Goal: Task Accomplishment & Management: Manage account settings

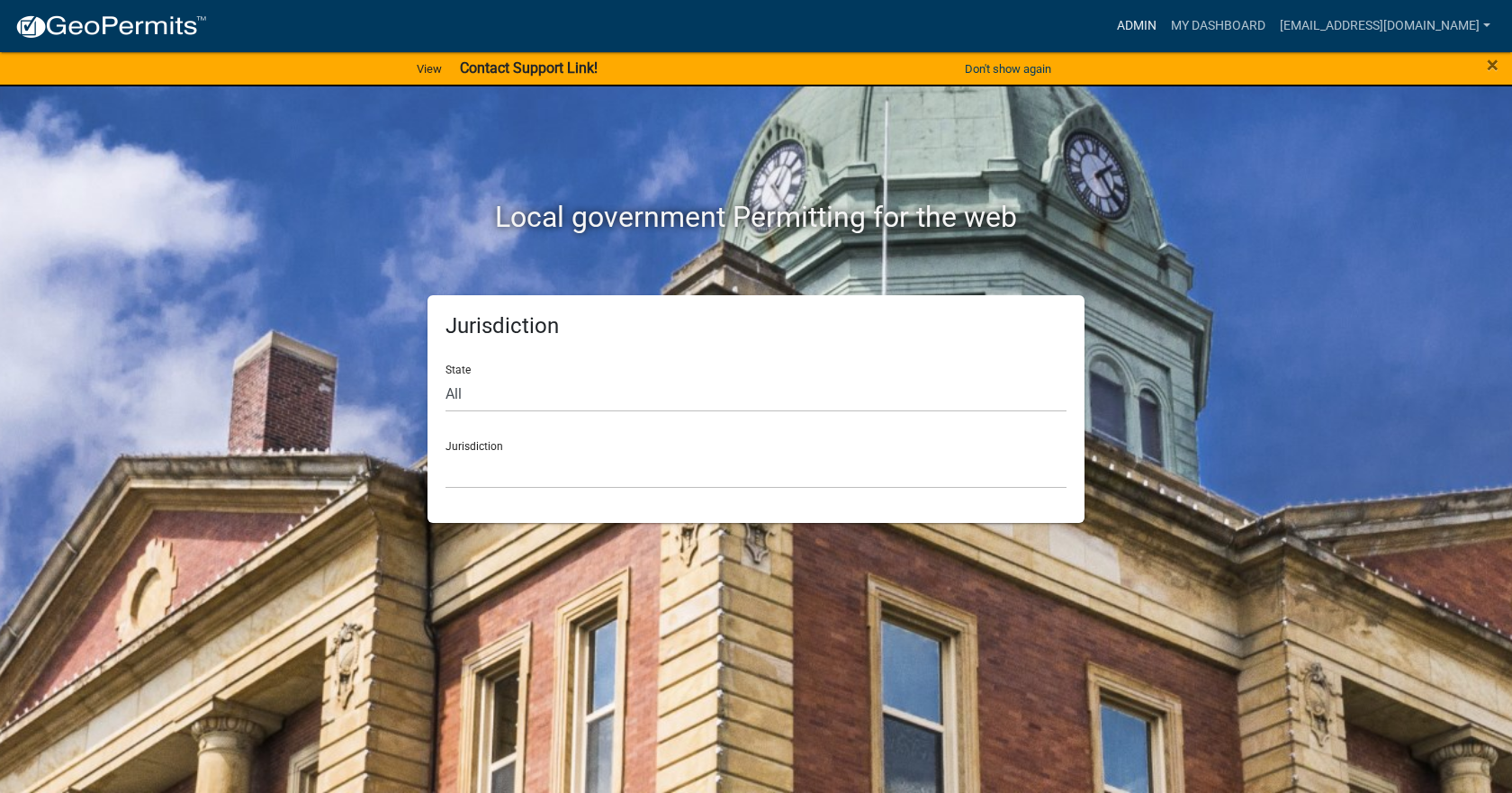
click at [1125, 25] on link "Admin" at bounding box center [1137, 26] width 54 height 34
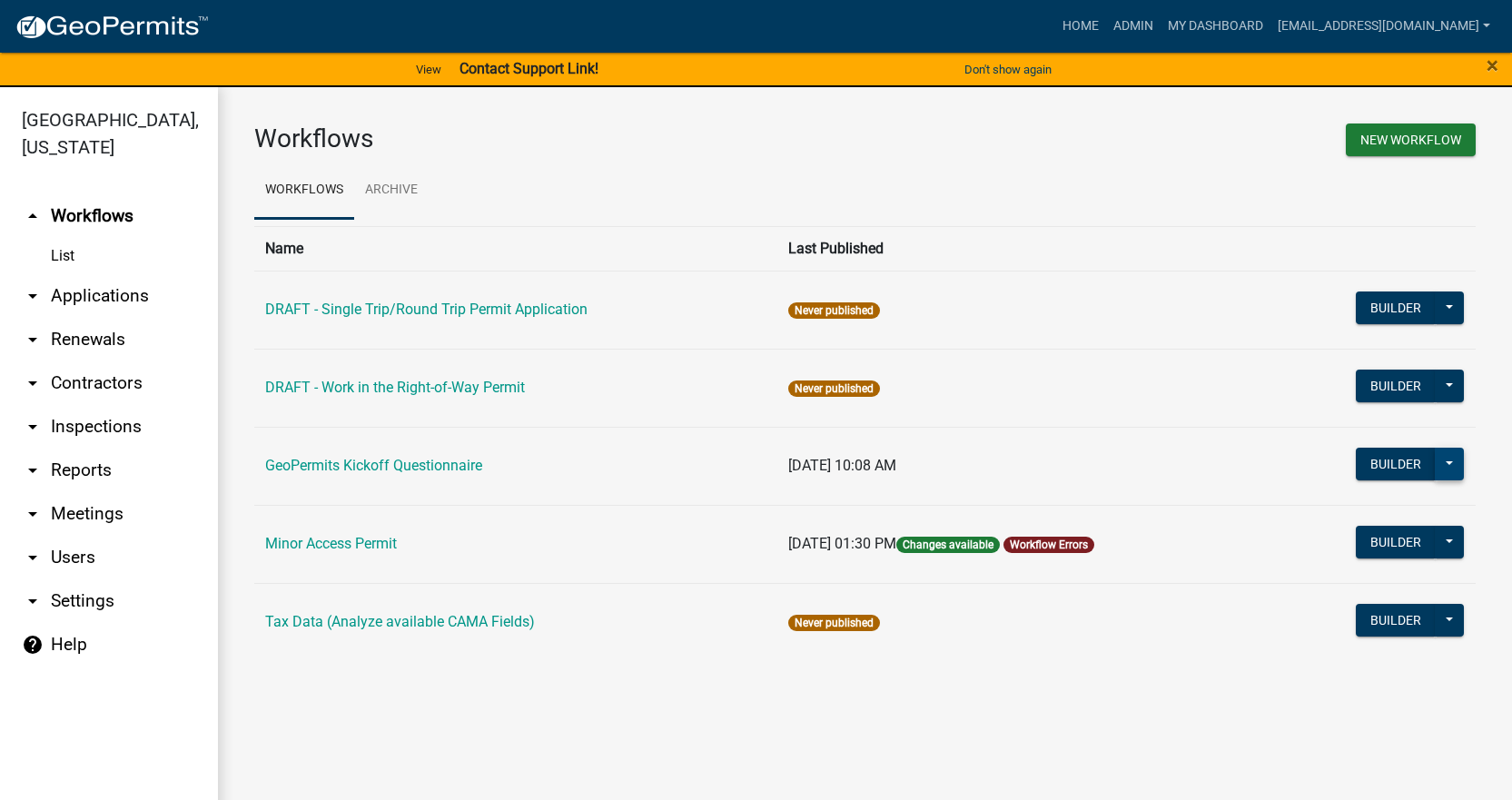
click at [1453, 471] on button at bounding box center [1449, 463] width 29 height 33
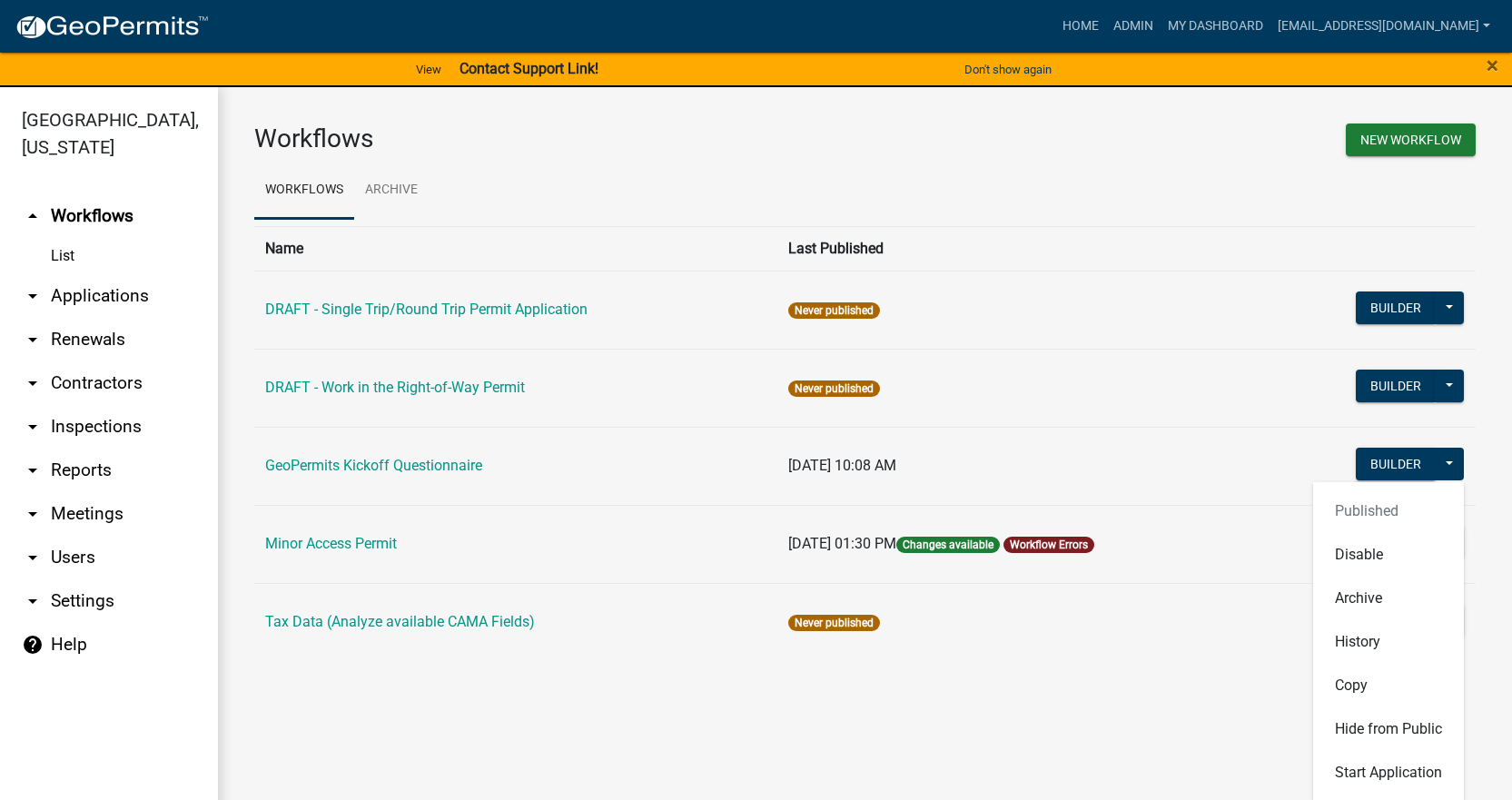
click at [76, 625] on link "help Help" at bounding box center [109, 644] width 218 height 44
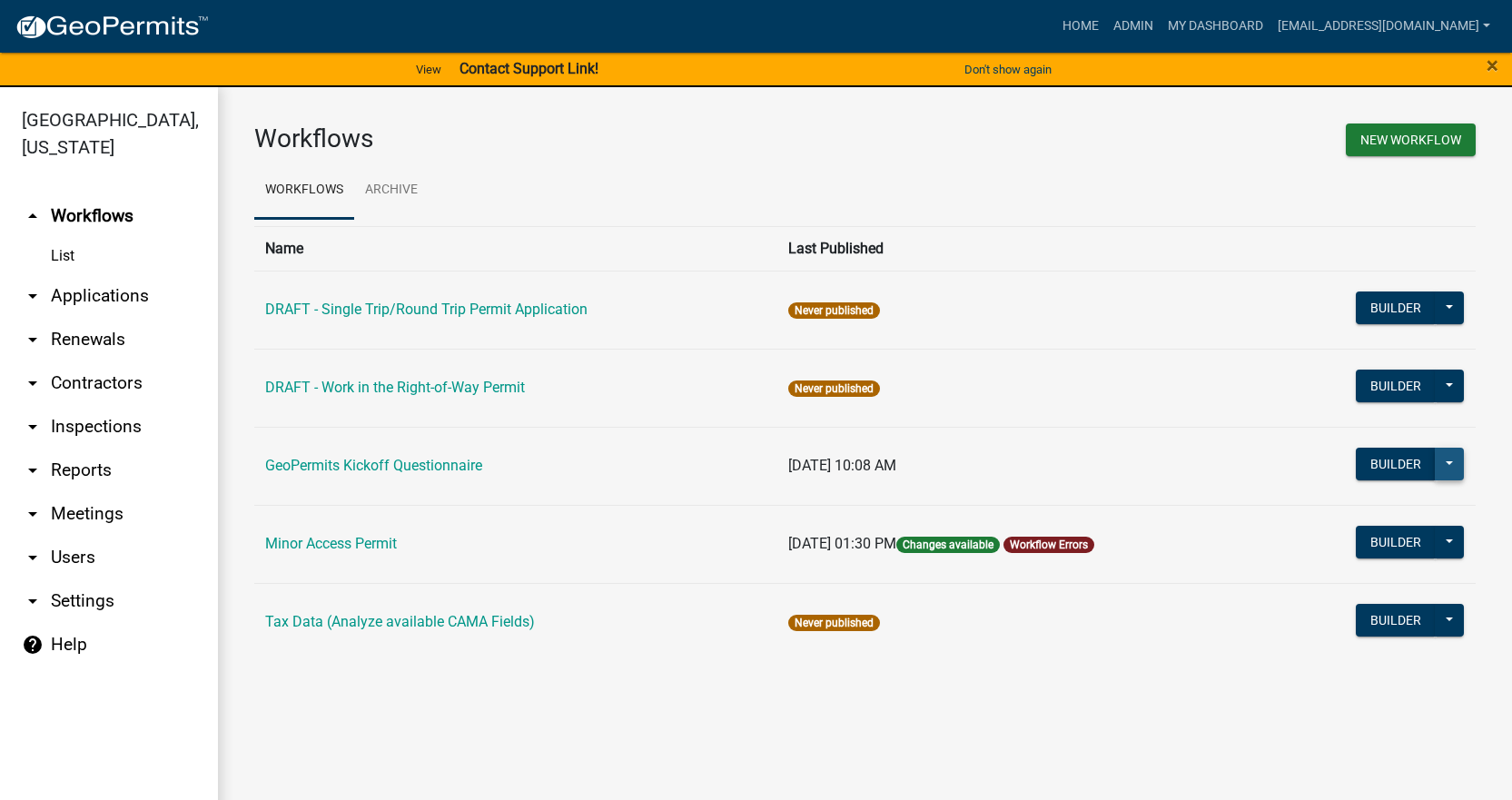
click at [1459, 467] on button at bounding box center [1449, 463] width 29 height 33
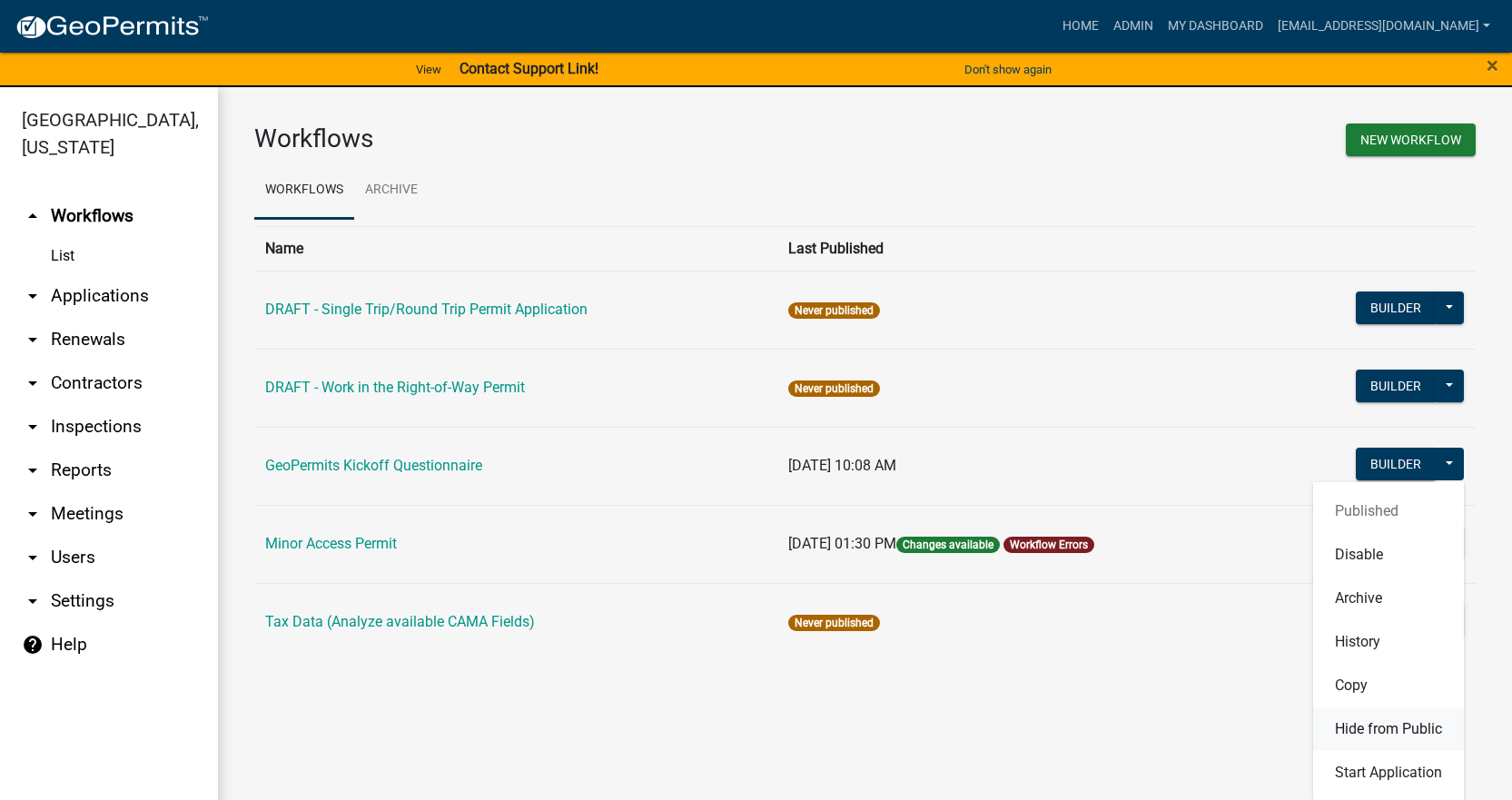
click at [1383, 737] on button "Hide from Public" at bounding box center [1388, 729] width 151 height 44
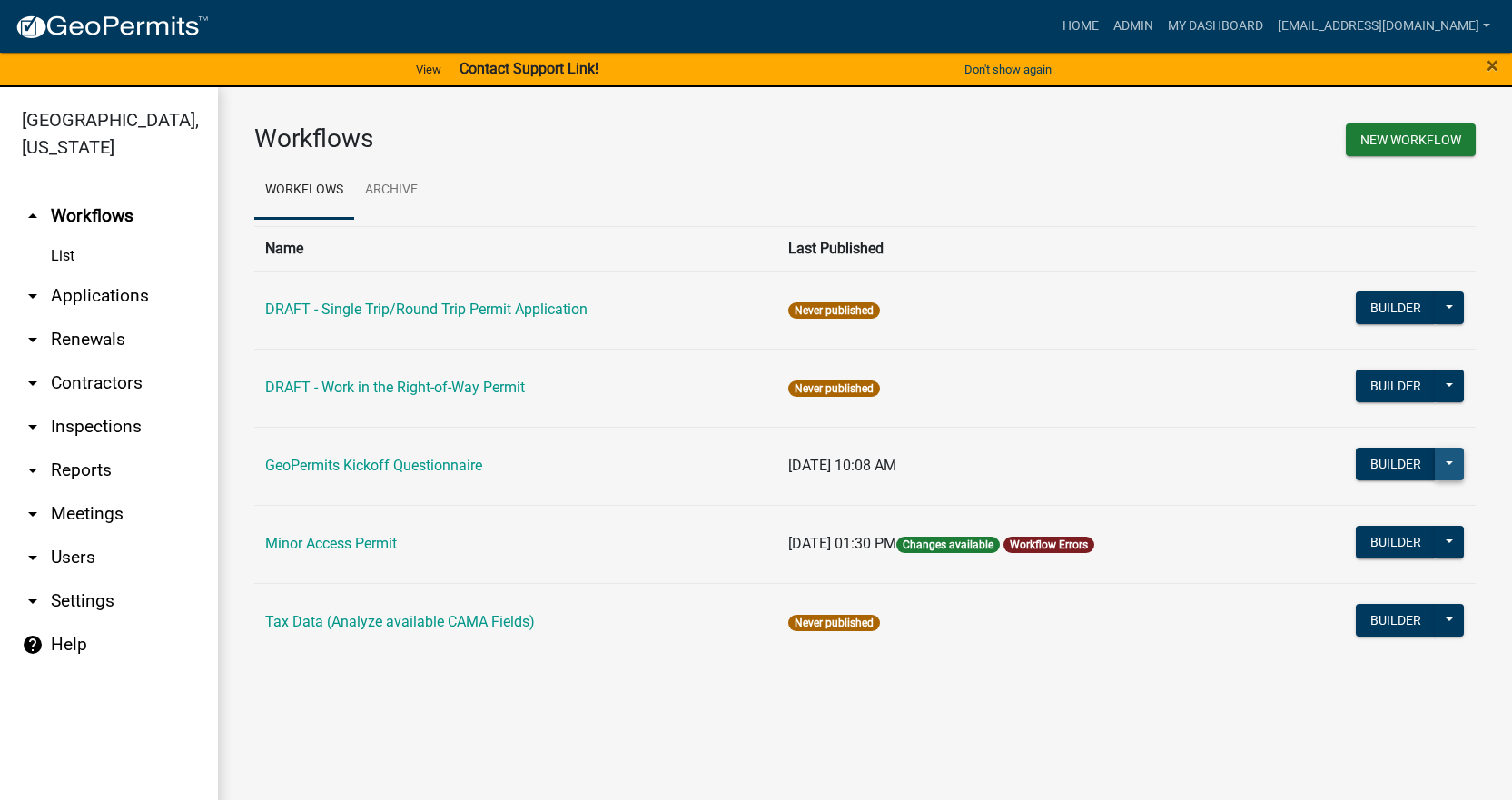
click at [1450, 468] on button at bounding box center [1449, 463] width 29 height 33
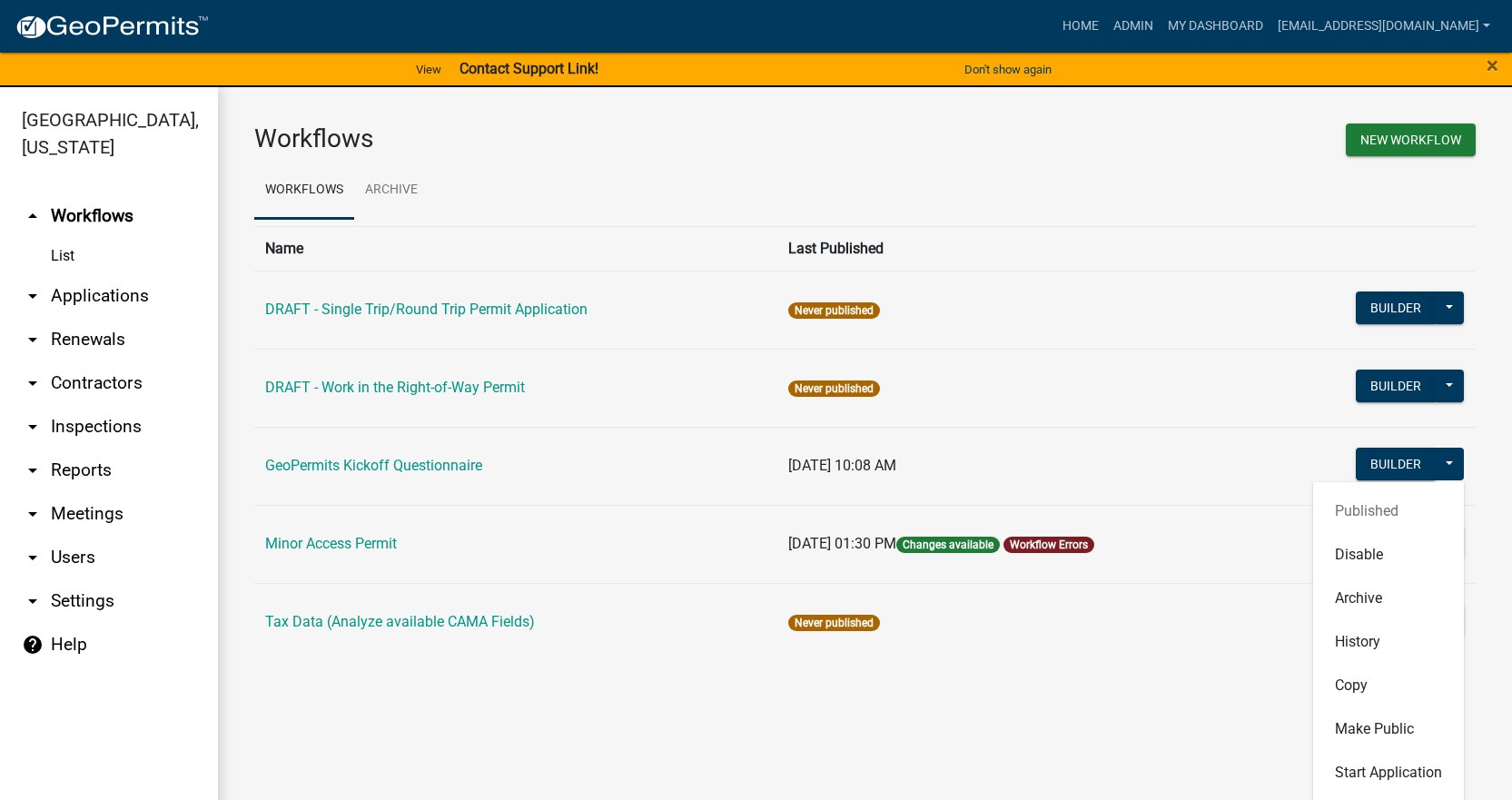
click at [1079, 752] on main "Workflows New Workflow Workflows Archive Name Last Published DRAFT - Single Tri…" at bounding box center [865, 455] width 1294 height 735
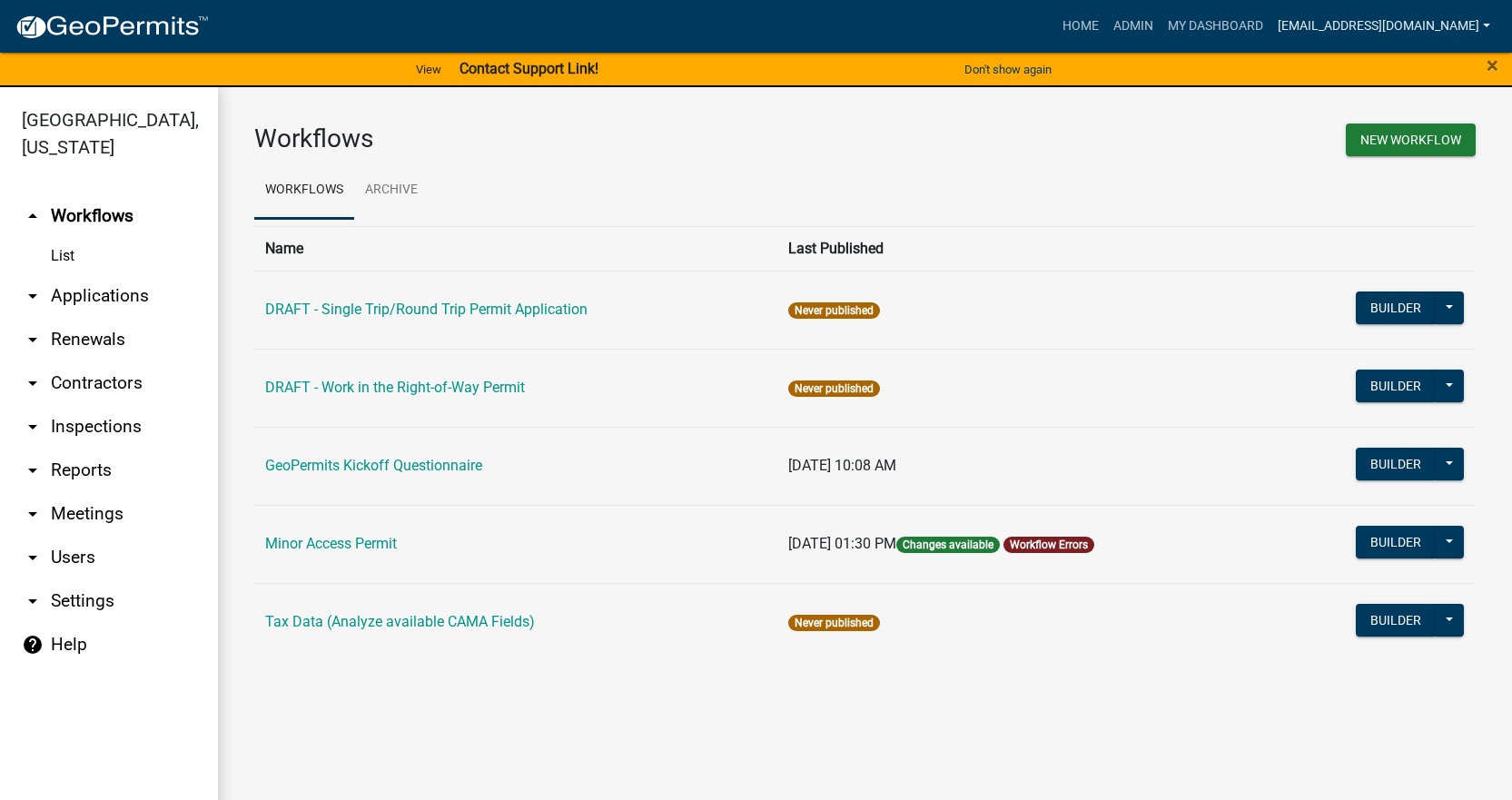
click at [1383, 43] on link "[EMAIL_ADDRESS][DOMAIN_NAME]" at bounding box center [1384, 26] width 227 height 34
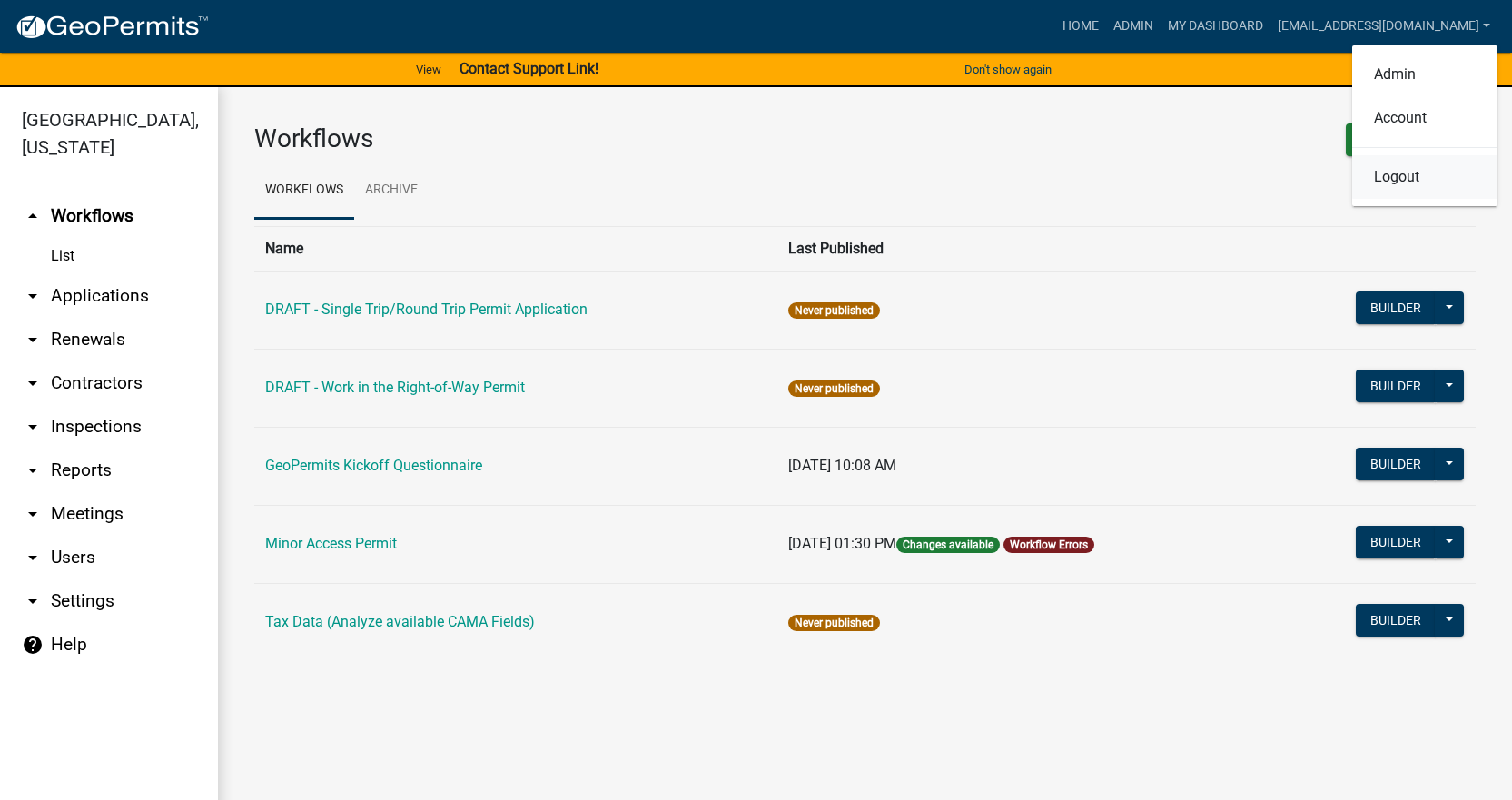
click at [1393, 182] on link "Logout" at bounding box center [1424, 177] width 145 height 44
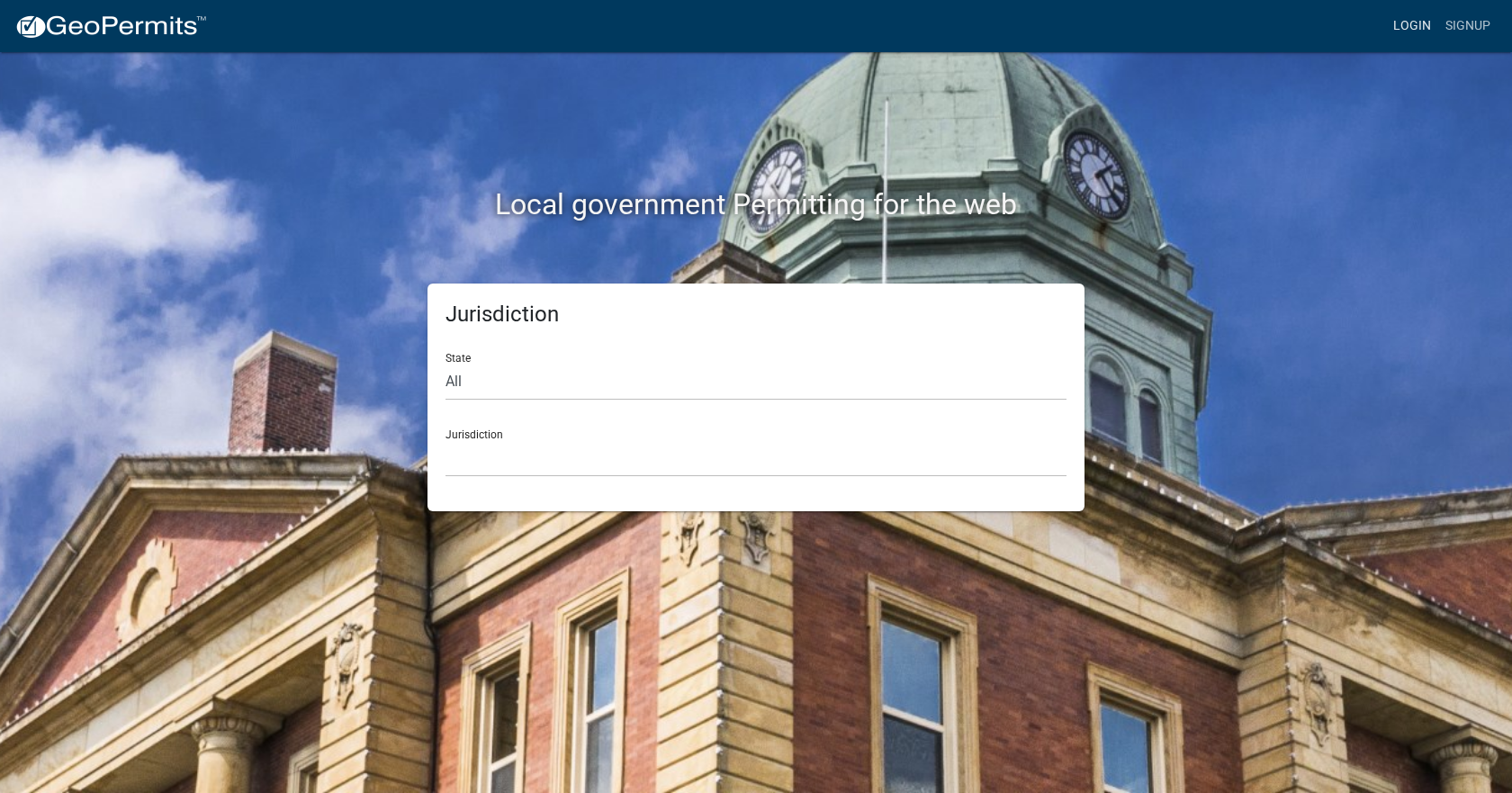
click at [1419, 29] on link "Login" at bounding box center [1412, 26] width 52 height 34
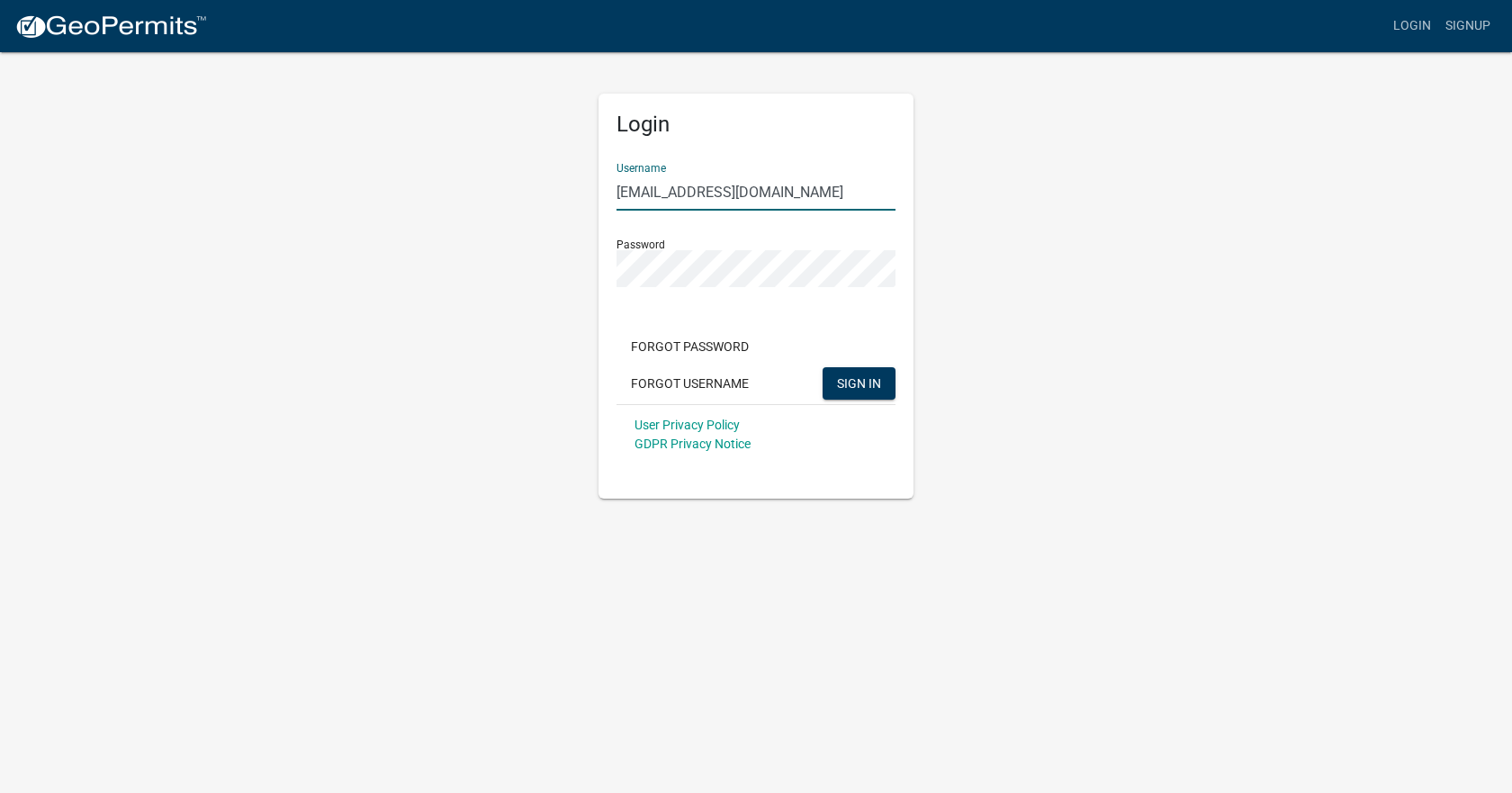
click at [860, 189] on input "[EMAIL_ADDRESS][DOMAIN_NAME]" at bounding box center [756, 192] width 279 height 37
type input "jocoSRstaff"
click at [866, 383] on span "SIGN IN" at bounding box center [860, 383] width 44 height 15
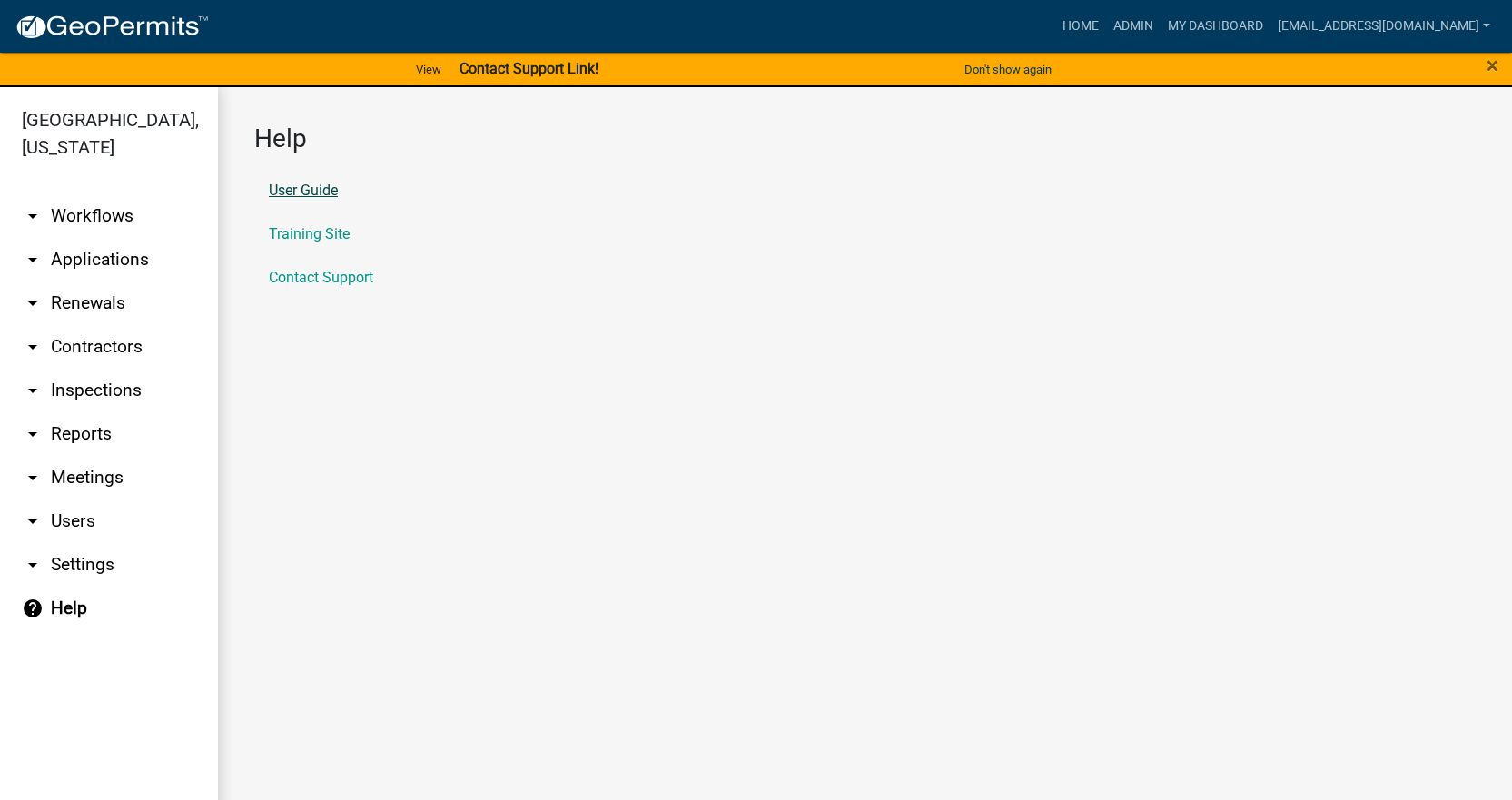
click at [325, 189] on link "User Guide" at bounding box center [303, 191] width 69 height 15
click at [121, 194] on link "arrow_drop_down Workflows" at bounding box center [109, 215] width 218 height 44
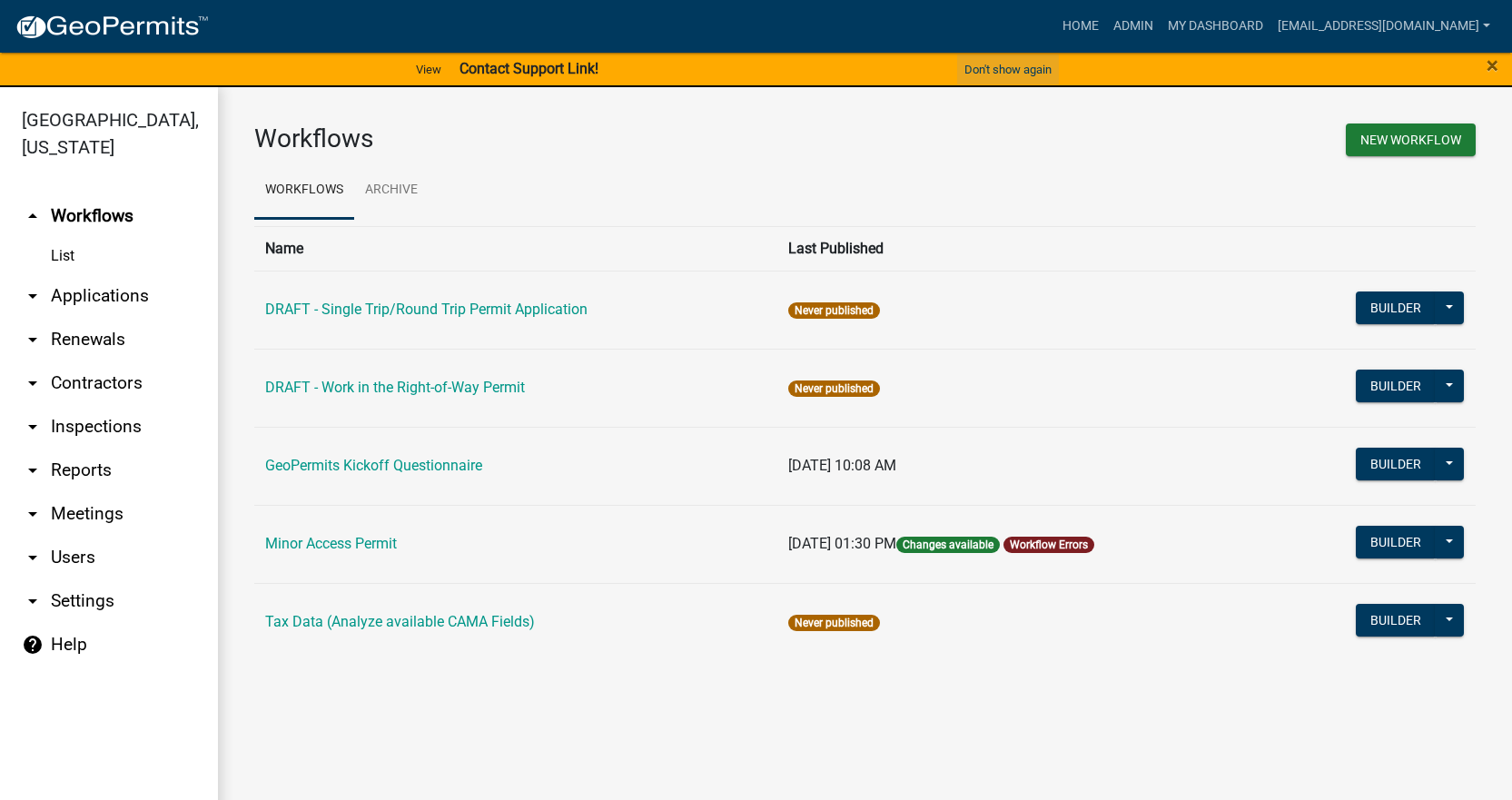
click at [1010, 76] on button "Don't show again" at bounding box center [1008, 69] width 102 height 30
